Goal: Task Accomplishment & Management: Use online tool/utility

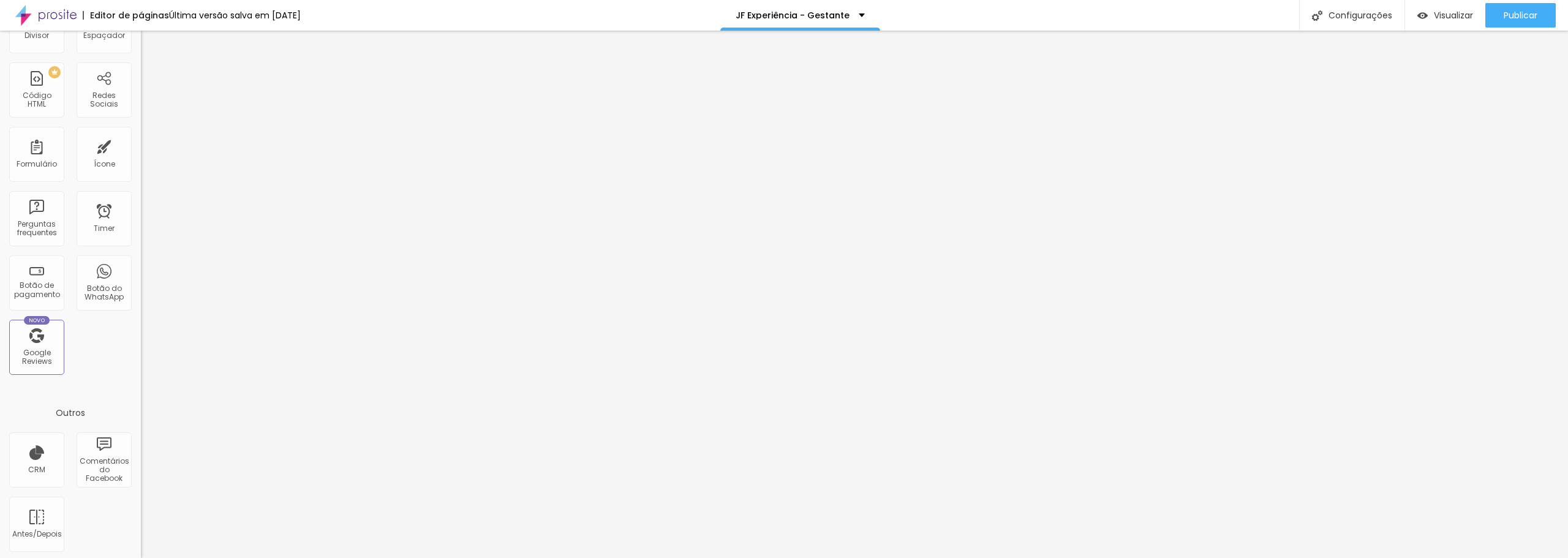
scroll to position [269, 0]
click at [106, 281] on div "Botão do WhatsApp" at bounding box center [104, 290] width 48 height 18
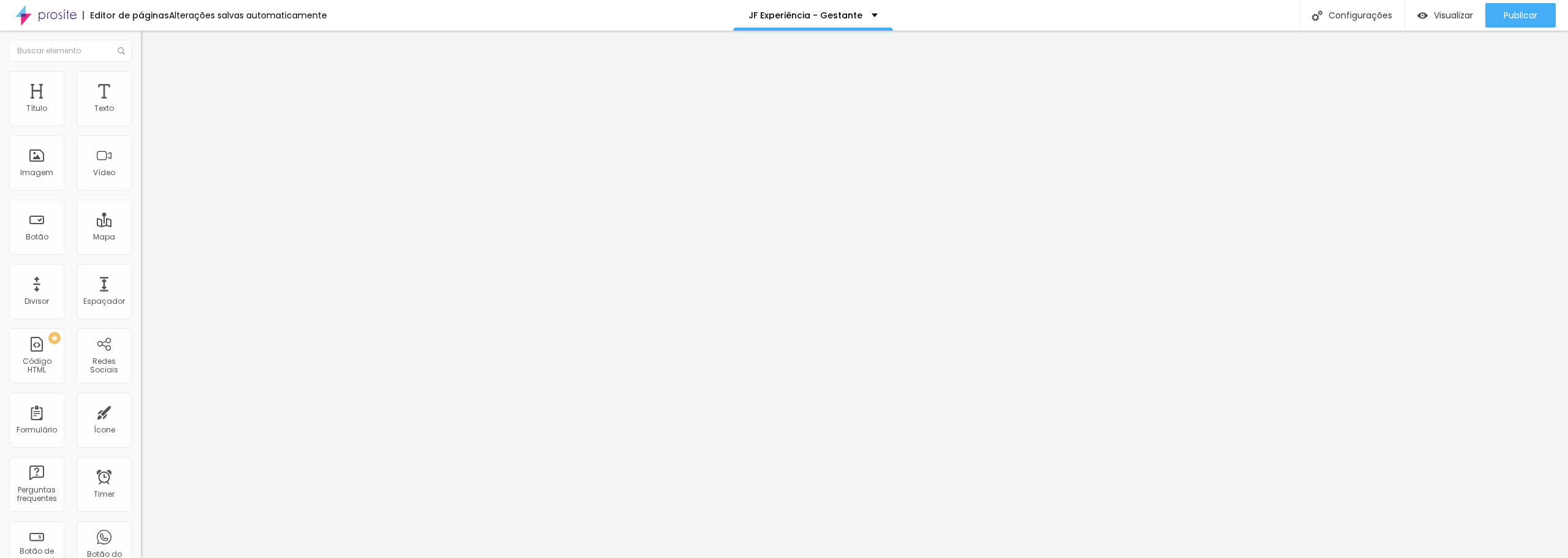
drag, startPoint x: 87, startPoint y: 249, endPoint x: 13, endPoint y: 209, distance: 84.1
click at [141, 424] on textarea "Olá, cheguei até você pela página {page_title} e gostaria de mais informações" at bounding box center [210, 434] width 139 height 21
paste textarea "ellii.com/students"
drag, startPoint x: 101, startPoint y: 204, endPoint x: 75, endPoint y: 216, distance: 28.6
click at [141, 424] on textarea "ellii.com/students" at bounding box center [210, 434] width 139 height 21
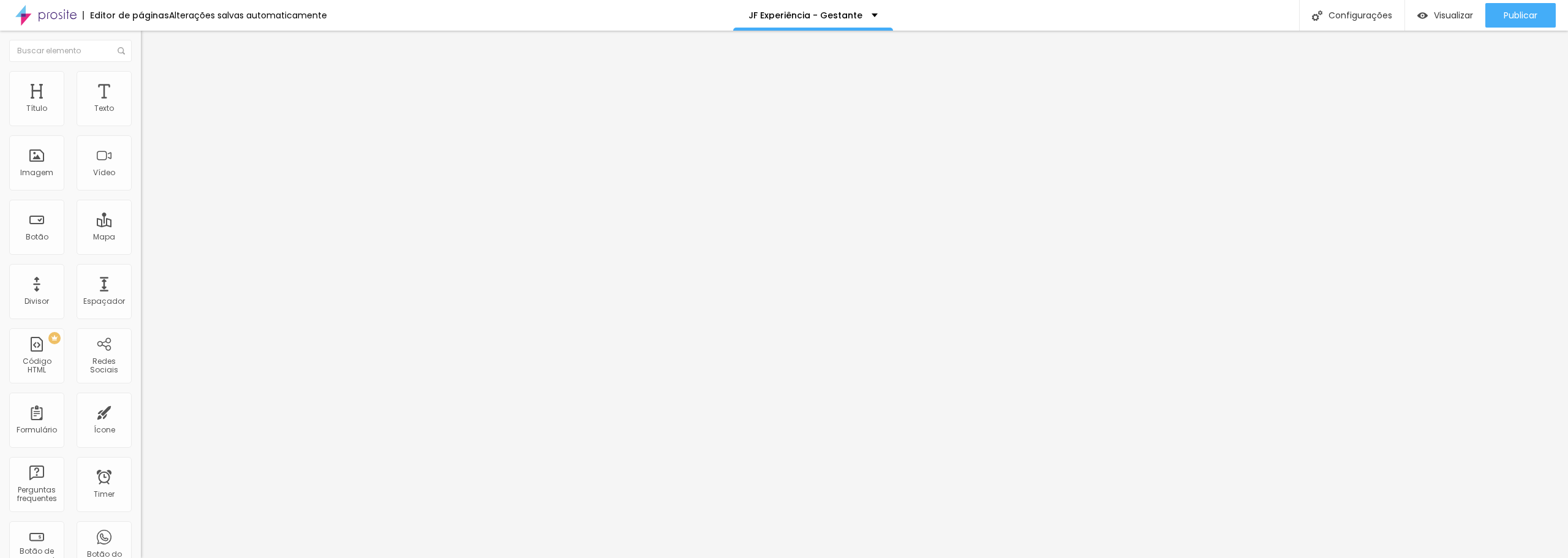
type textarea "Olá, cheguei até você pela página {page_title} e gostaria de mais informações"
click at [141, 424] on textarea "Olá, cheguei até você pela página {page_title} e gostaria de mais informações" at bounding box center [210, 434] width 139 height 21
click at [141, 125] on input "text" at bounding box center [214, 119] width 147 height 13
click at [141, 389] on input "Conversar no WhatsApp" at bounding box center [214, 395] width 147 height 13
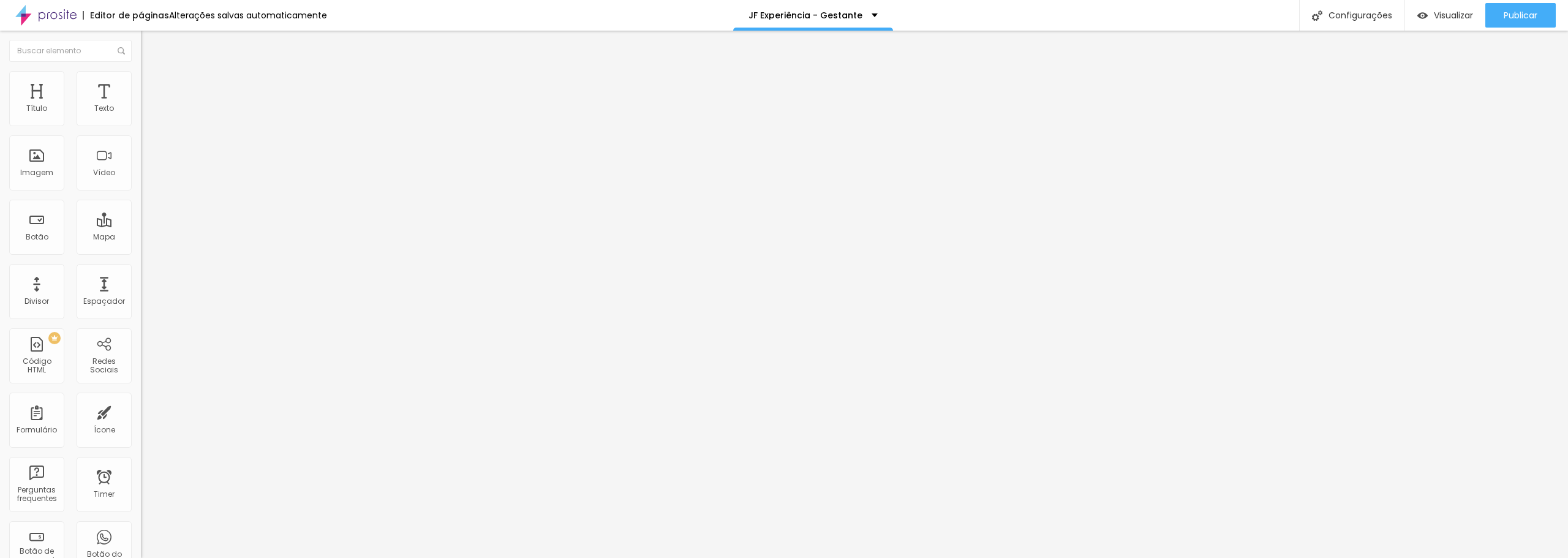
click at [141, 389] on input "Conversar no WhatsApp" at bounding box center [214, 395] width 147 height 13
type input "Solicitar Orçamento"
click at [1448, 11] on span "Visualizar" at bounding box center [1453, 15] width 39 height 10
click at [141, 389] on input "Conversar no WhatsApp" at bounding box center [214, 395] width 147 height 13
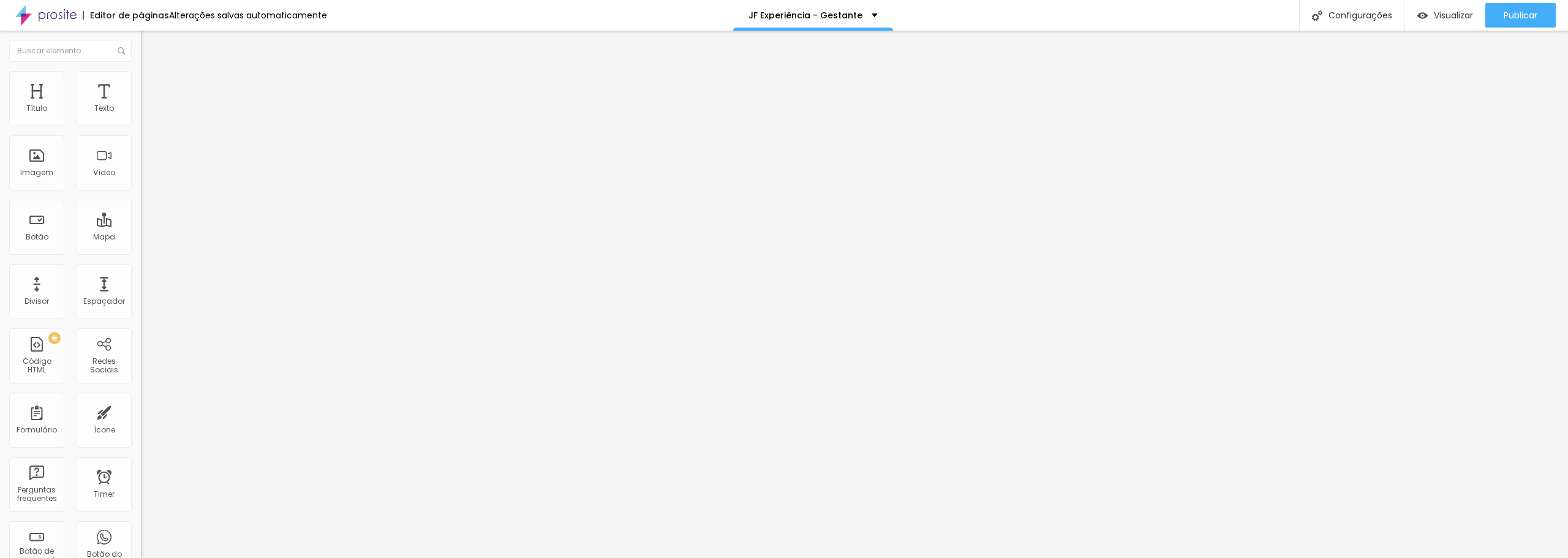
click at [141, 389] on input "Conversar no WhatsApp" at bounding box center [214, 395] width 147 height 13
type input "Falar com a equipe do Gabriel"
drag, startPoint x: 96, startPoint y: 179, endPoint x: 4, endPoint y: 198, distance: 93.9
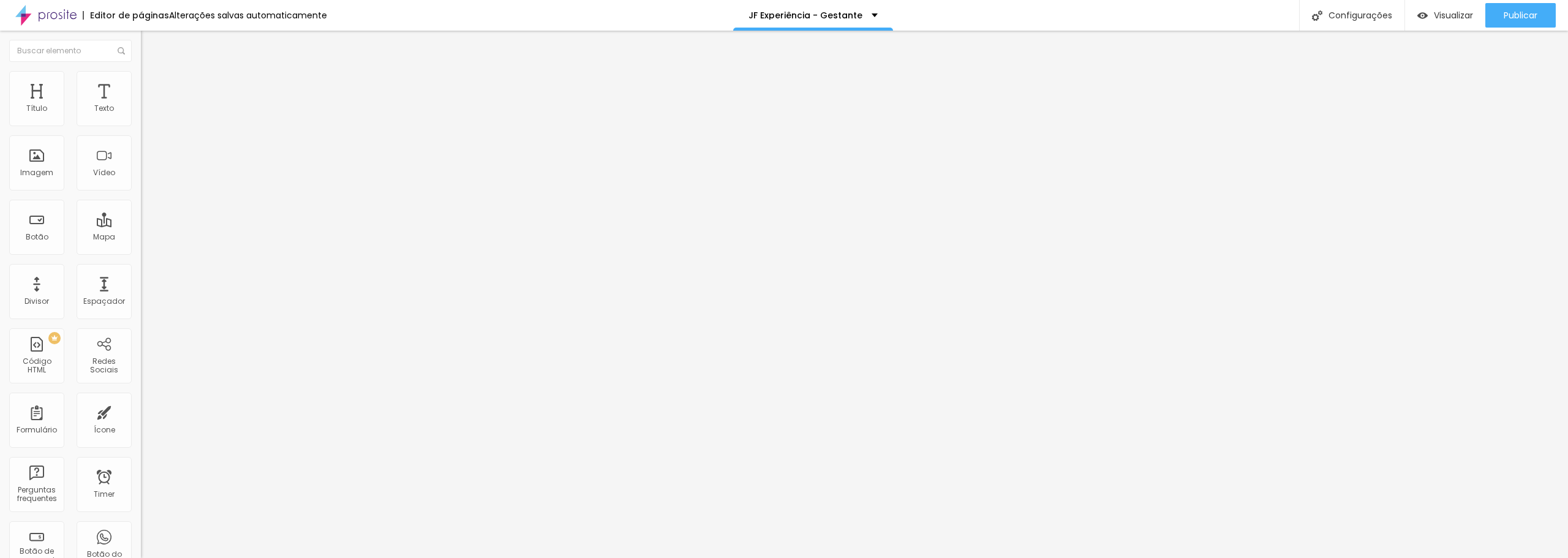
click at [141, 198] on div "Número do WhatsApp * (24)99321-9207 + 55 Texto do botão Solicitar Orçamento Men…" at bounding box center [211, 310] width 141 height 409
type input "Gostei! quero mais informações!"
click at [141, 389] on input "Solicitar Orçamento" at bounding box center [214, 395] width 147 height 13
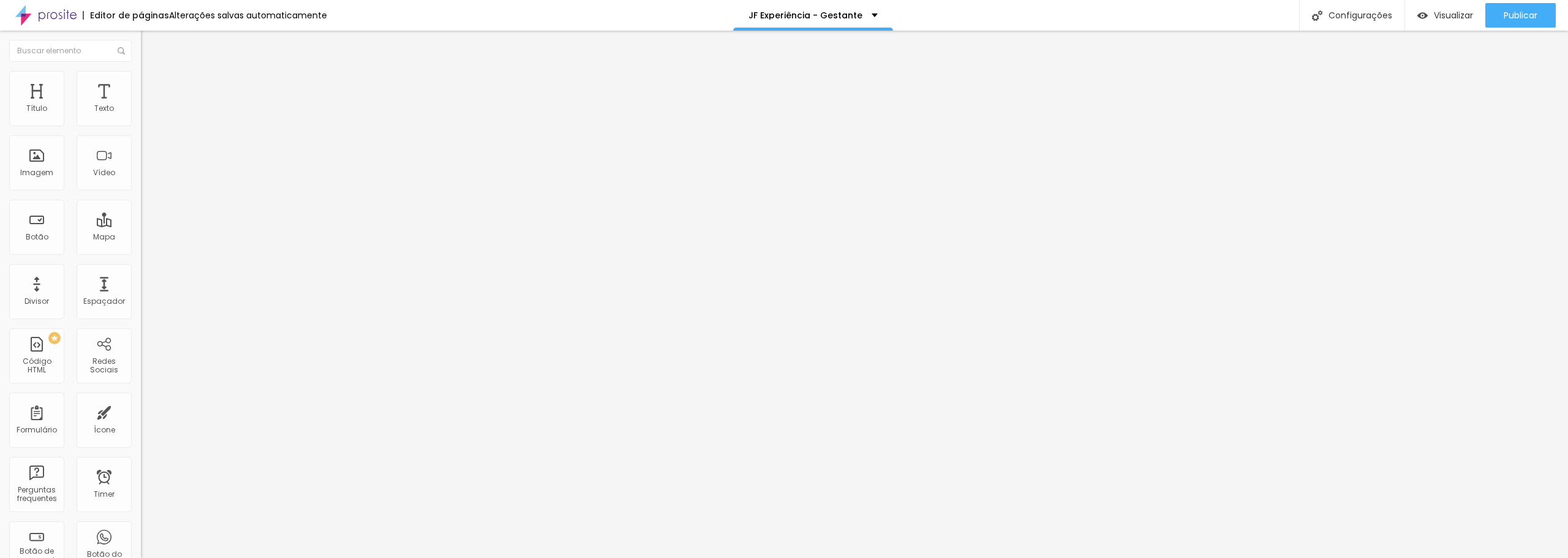
click at [141, 389] on input "Solicitar Orçamento" at bounding box center [214, 395] width 147 height 13
type input "Solicitar agendamento"
